Goal: Task Accomplishment & Management: Use online tool/utility

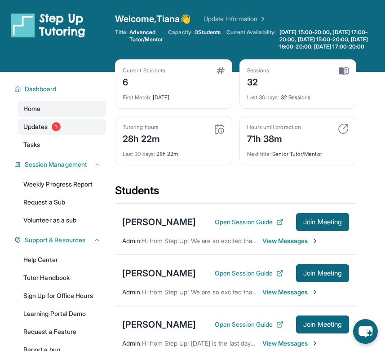
click at [51, 135] on link "Updates 1" at bounding box center [62, 127] width 88 height 16
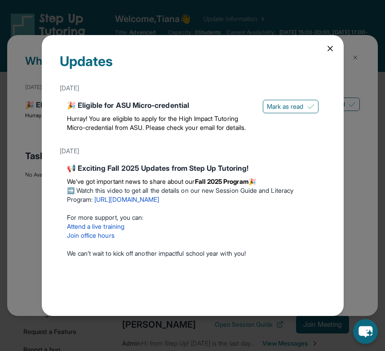
click at [328, 49] on icon at bounding box center [329, 48] width 9 height 9
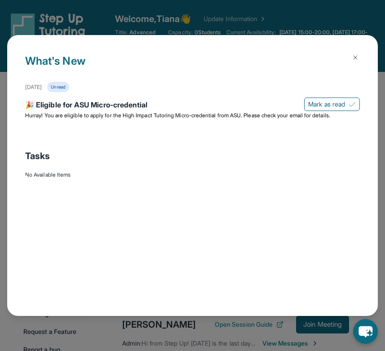
click at [336, 55] on img at bounding box center [355, 57] width 7 height 7
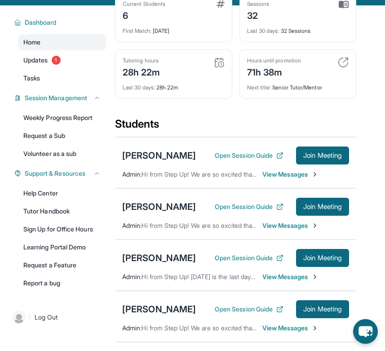
scroll to position [70, 0]
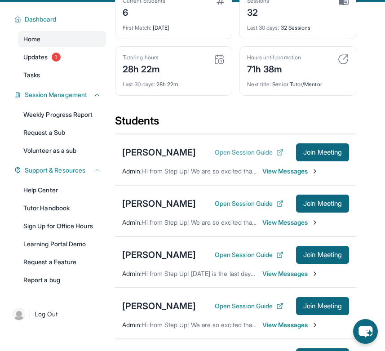
click at [245, 157] on button "Open Session Guide" at bounding box center [249, 152] width 69 height 9
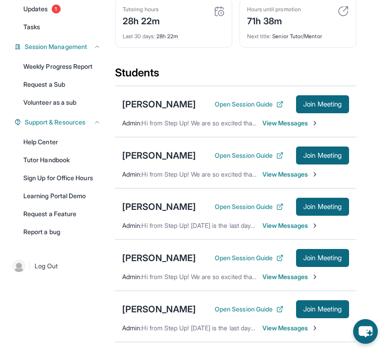
scroll to position [123, 0]
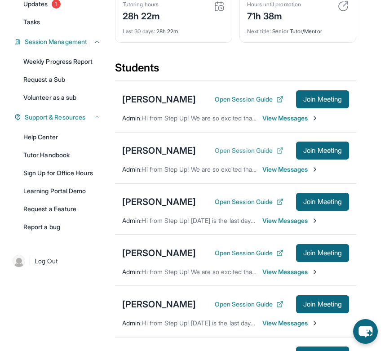
click at [264, 155] on button "Open Session Guide" at bounding box center [249, 150] width 69 height 9
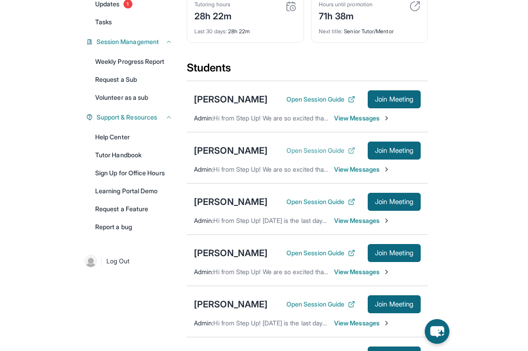
scroll to position [108, 0]
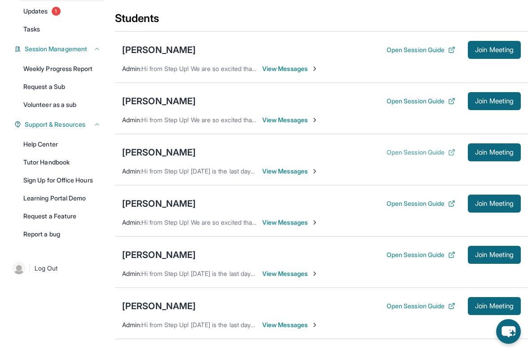
click at [336, 153] on button "Open Session Guide" at bounding box center [421, 152] width 69 height 9
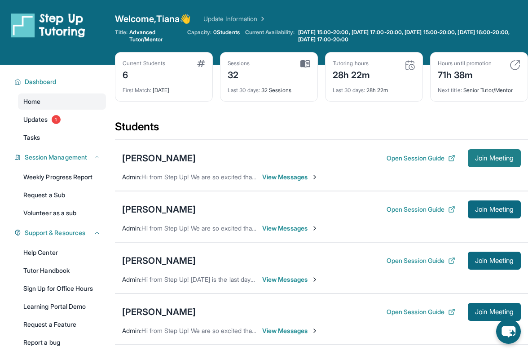
click at [336, 155] on span "Join Meeting" at bounding box center [494, 157] width 39 height 5
click at [336, 160] on span "Join Meeting" at bounding box center [494, 157] width 39 height 5
click at [336, 152] on button "Join Meeting" at bounding box center [494, 158] width 53 height 18
